Goal: Transaction & Acquisition: Purchase product/service

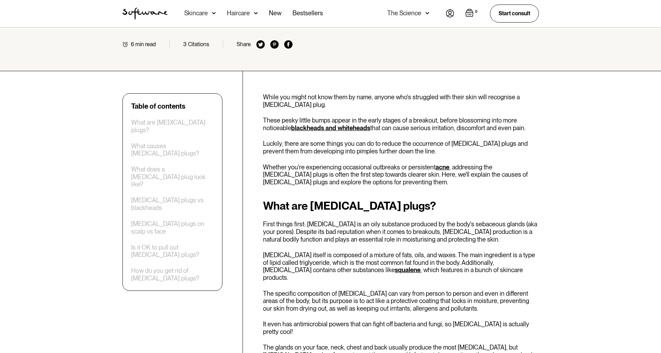
scroll to position [208, 0]
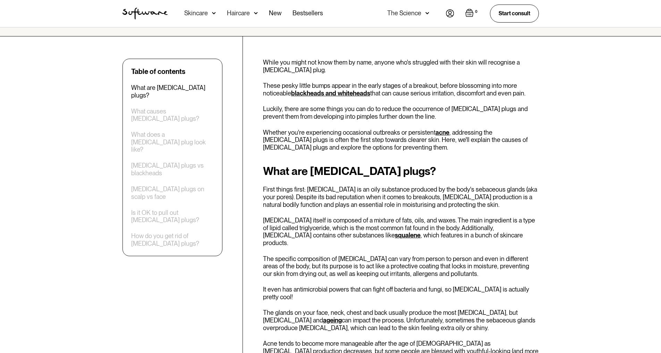
click at [347, 309] on p "The glands on your face, neck, chest and back usually produce the most sebum, b…" at bounding box center [401, 320] width 276 height 23
click at [440, 309] on p "The glands on your face, neck, chest and back usually produce the most sebum, b…" at bounding box center [401, 320] width 276 height 23
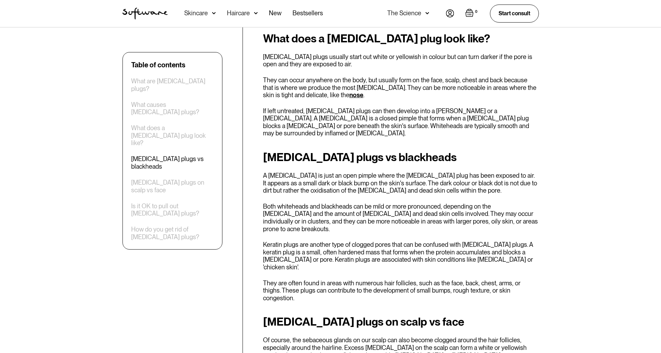
scroll to position [797, 0]
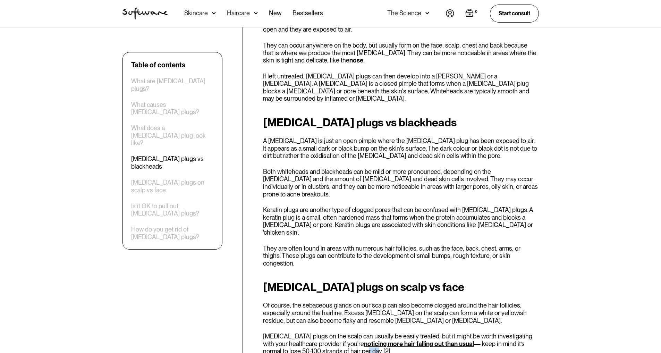
drag, startPoint x: 335, startPoint y: 266, endPoint x: 326, endPoint y: 266, distance: 9.0
click at [326, 332] on p "Sebum plugs on the scalp can usually be easily treated, but it might be worth i…" at bounding box center [401, 343] width 276 height 23
click at [296, 281] on div "Sebum plugs on scalp vs face Of course, the sebaceous glands on our scalp can a…" at bounding box center [401, 341] width 276 height 121
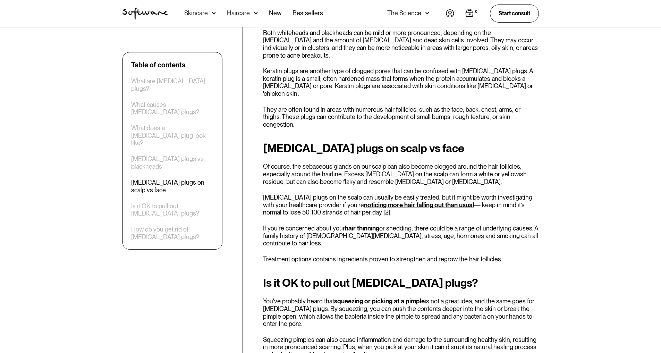
scroll to position [971, 0]
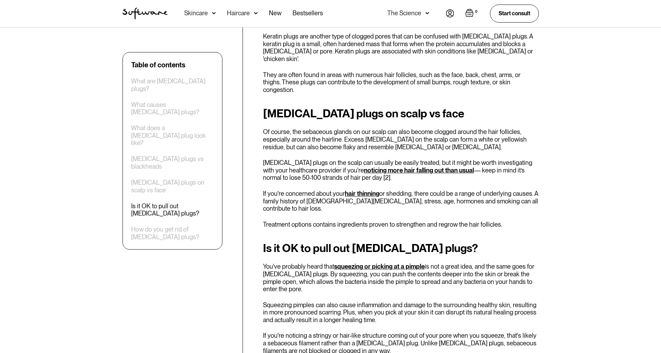
drag, startPoint x: 334, startPoint y: 300, endPoint x: 349, endPoint y: 299, distance: 15.4
drag, startPoint x: 494, startPoint y: 296, endPoint x: 478, endPoint y: 296, distance: 15.3
drag, startPoint x: 365, startPoint y: 305, endPoint x: 350, endPoint y: 304, distance: 14.9
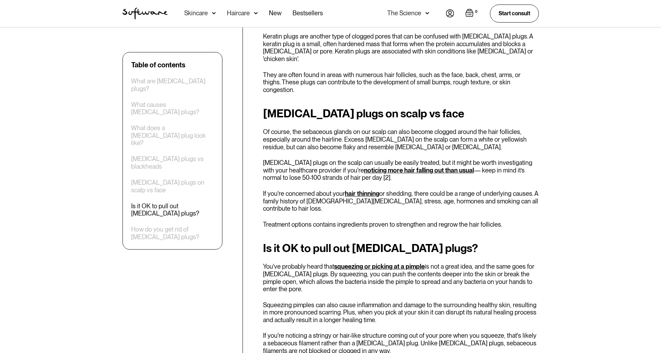
drag, startPoint x: 452, startPoint y: 304, endPoint x: 431, endPoint y: 304, distance: 21.5
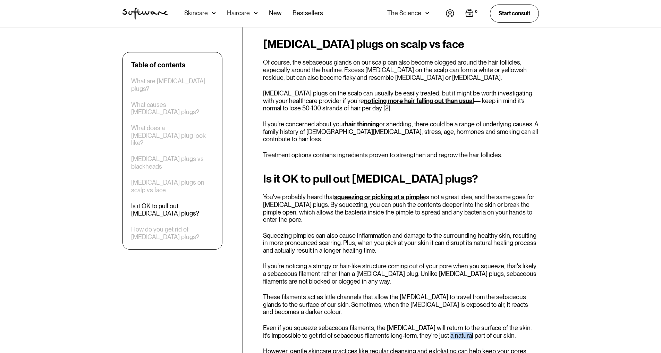
scroll to position [1075, 0]
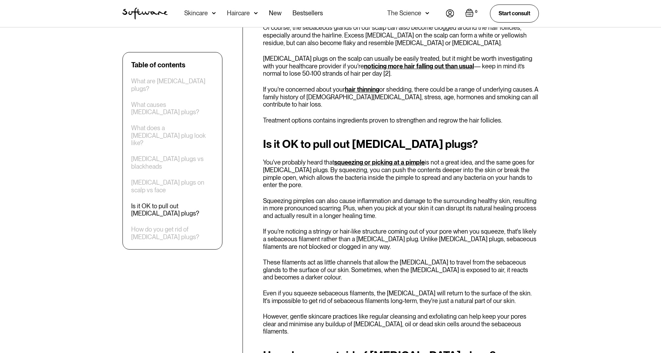
drag, startPoint x: 343, startPoint y: 274, endPoint x: 321, endPoint y: 275, distance: 21.9
drag, startPoint x: 413, startPoint y: 275, endPoint x: 363, endPoint y: 274, distance: 49.2
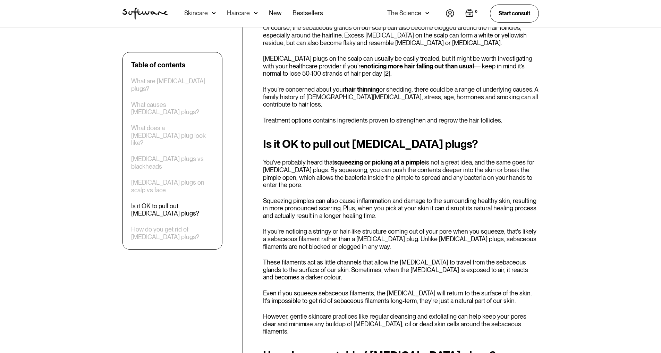
drag, startPoint x: 468, startPoint y: 275, endPoint x: 424, endPoint y: 275, distance: 43.7
click at [261, 320] on div "Table of contents What are sebum plugs? What causes sebum plugs? What does a se…" at bounding box center [330, 8] width 433 height 1633
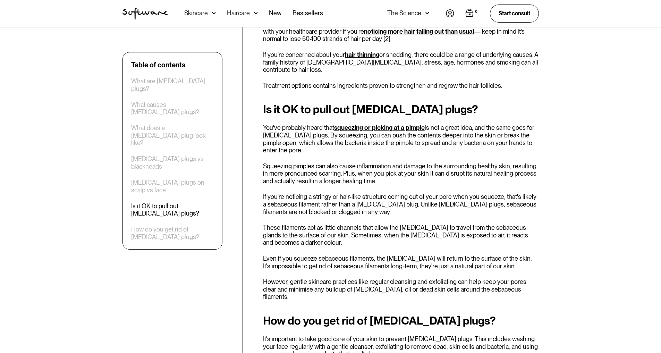
drag, startPoint x: 374, startPoint y: 285, endPoint x: 499, endPoint y: 292, distance: 124.7
copy p "is a gentle exfoliating wash that can be used 2-3 times a week to treat sebum p…"
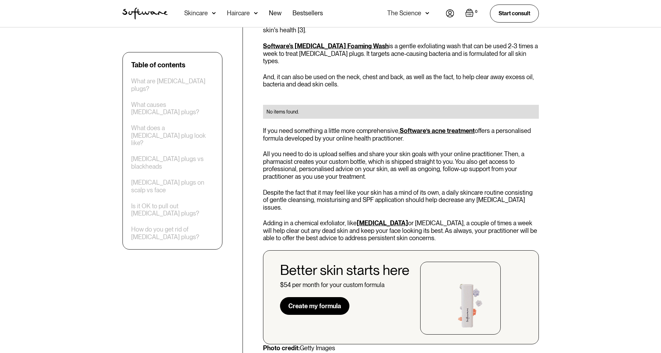
scroll to position [1560, 0]
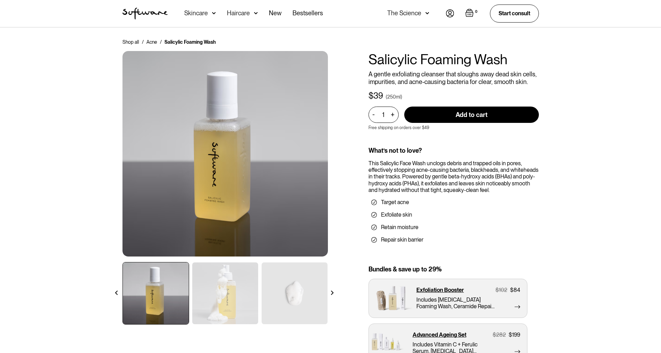
click at [607, 87] on div "Shop all / Acne / Salicylic Foaming Wash Salicylic Foaming Wash A gentle exfoli…" at bounding box center [330, 208] width 661 height 363
